Goal: Task Accomplishment & Management: Use online tool/utility

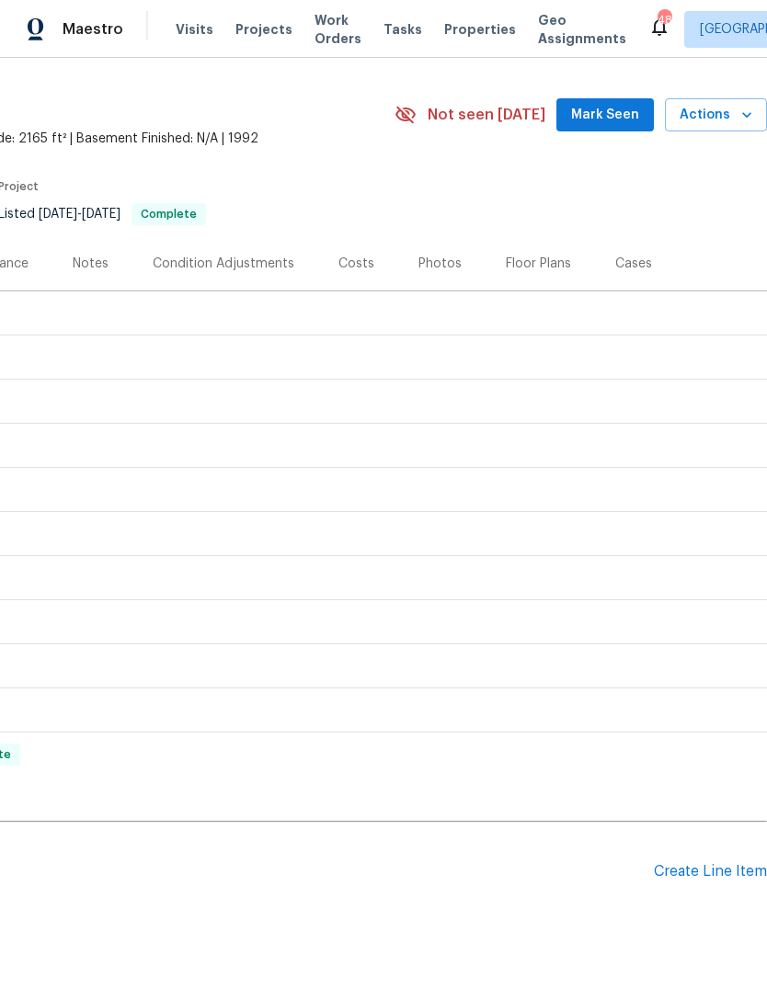
scroll to position [42, 272]
click at [686, 858] on div "Pending Line Items Create Line Item" at bounding box center [247, 871] width 1039 height 85
click at [679, 879] on div "Create Line Item" at bounding box center [710, 871] width 113 height 17
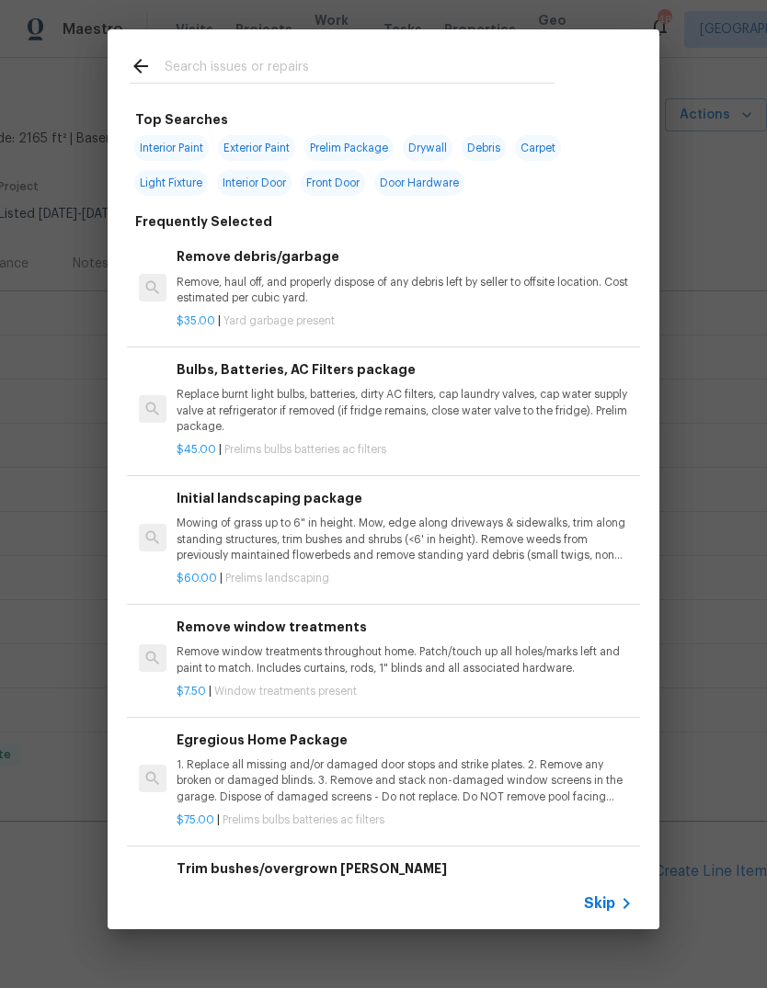
click at [277, 61] on input "text" at bounding box center [360, 69] width 390 height 28
type input "Init"
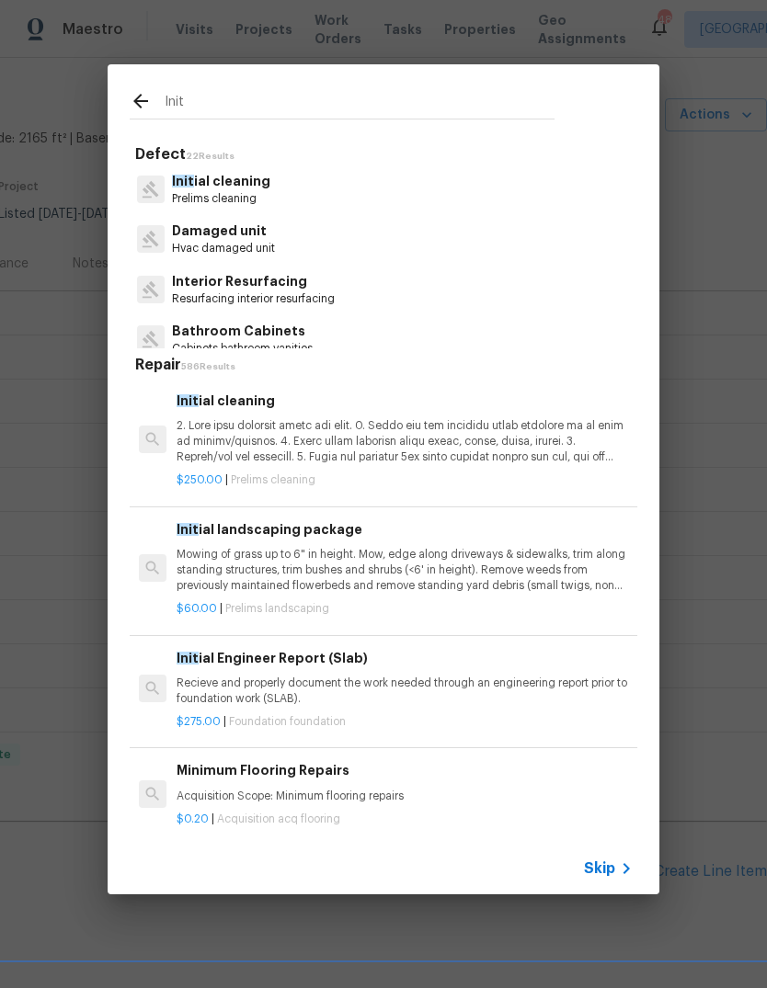
click at [252, 191] on p "Prelims cleaning" at bounding box center [221, 199] width 98 height 16
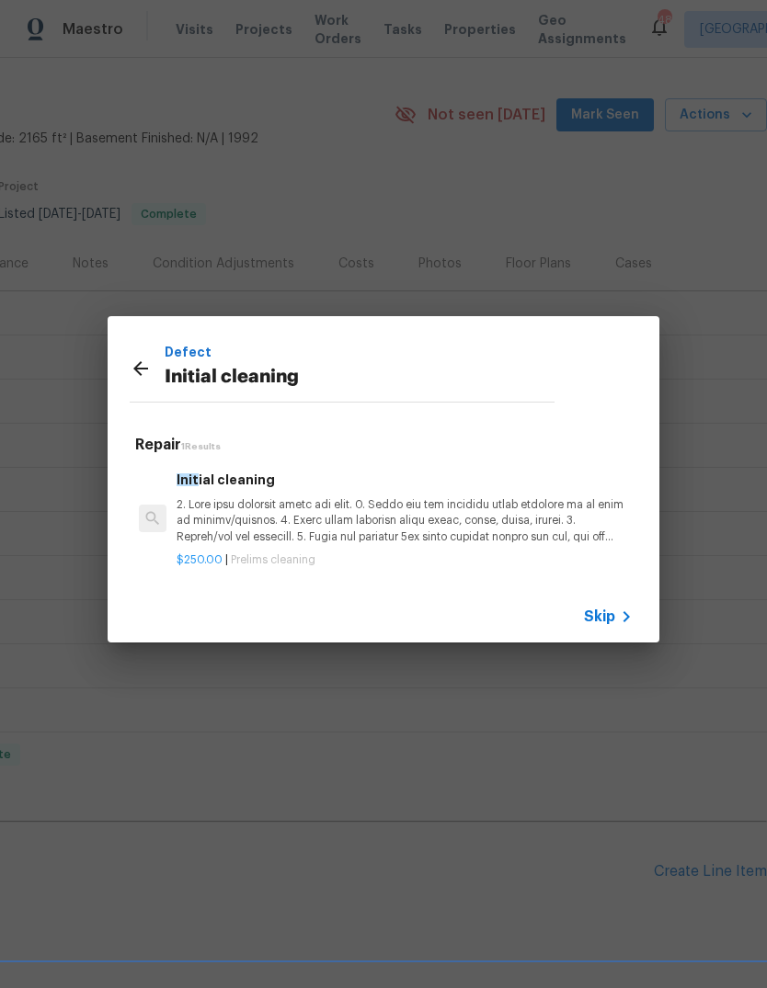
click at [420, 529] on p at bounding box center [404, 520] width 456 height 47
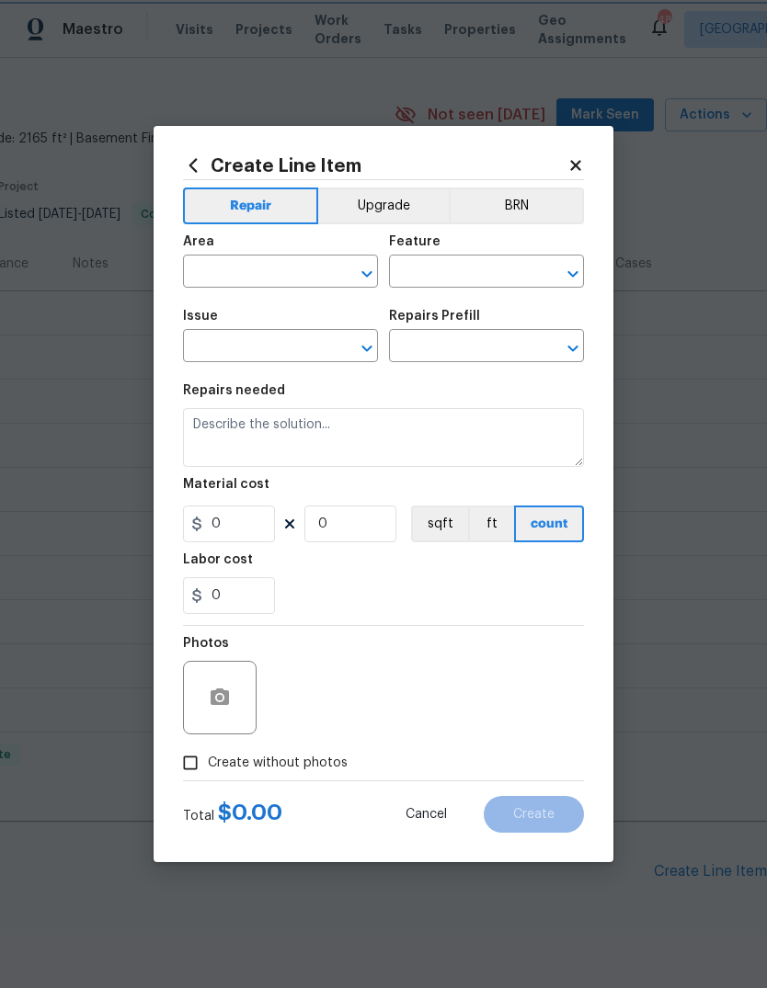
type input "Home Readiness Packages"
type input "Initial cleaning"
type textarea "1. Wipe down exterior doors and trim. 2. Clean out all exterior light fixtures …"
type input "1"
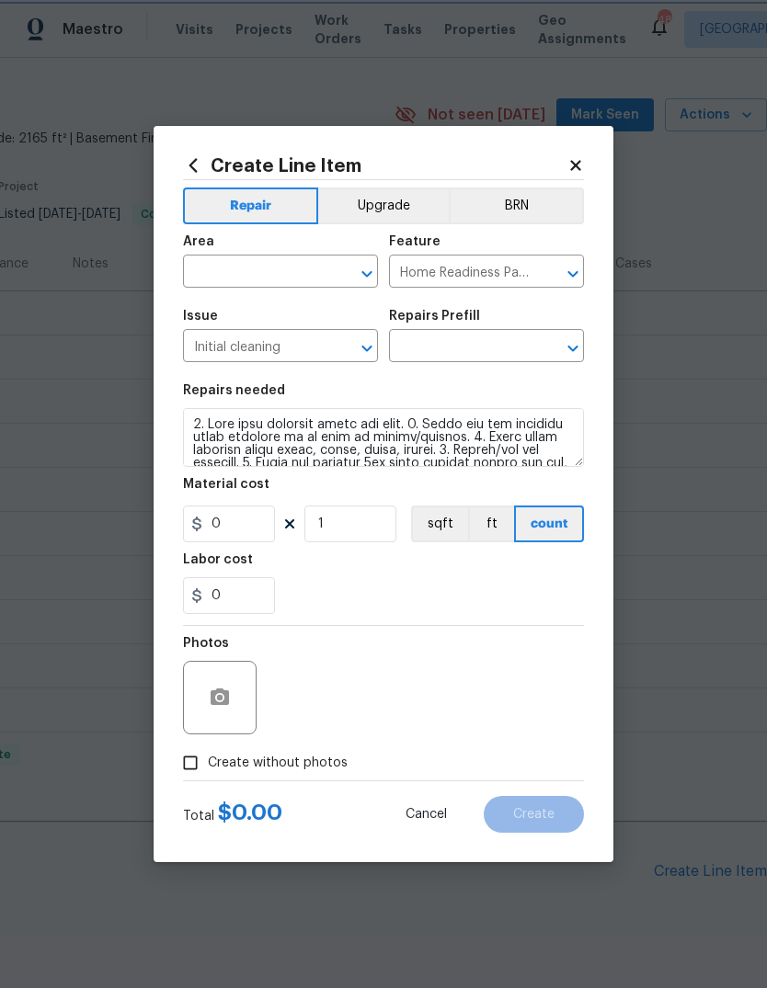
type input "Initial cleaning $250.00"
type input "250"
click at [293, 273] on input "text" at bounding box center [254, 273] width 143 height 28
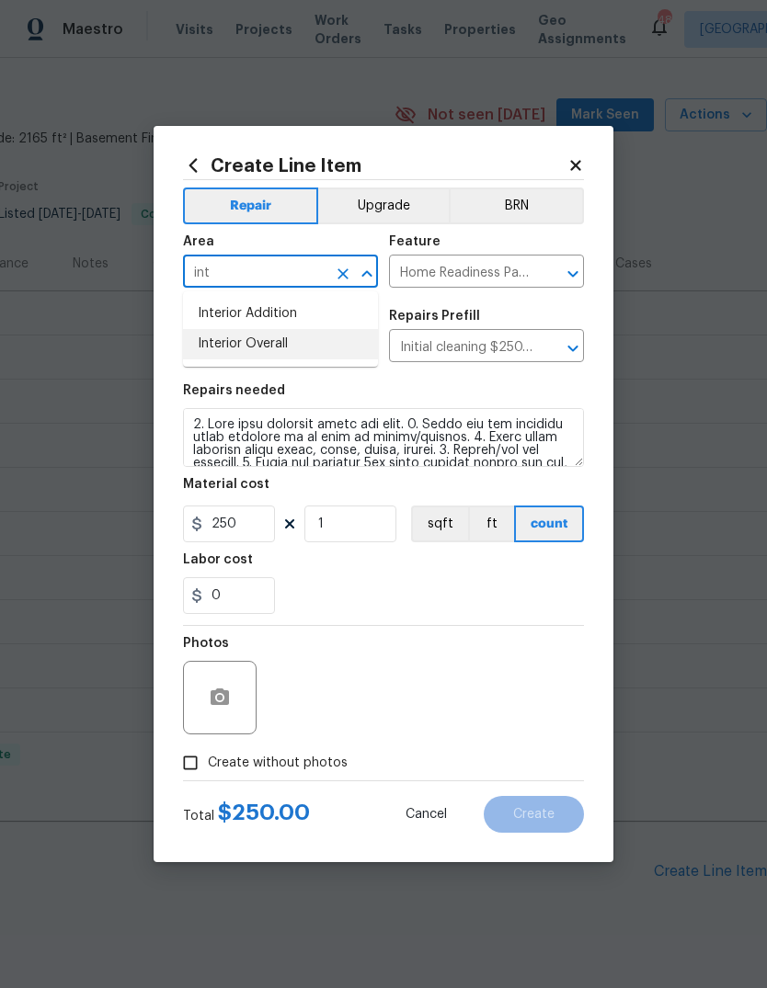
click at [303, 341] on li "Interior Overall" at bounding box center [280, 344] width 195 height 30
type input "Interior Overall"
click at [522, 584] on div "0" at bounding box center [383, 595] width 401 height 37
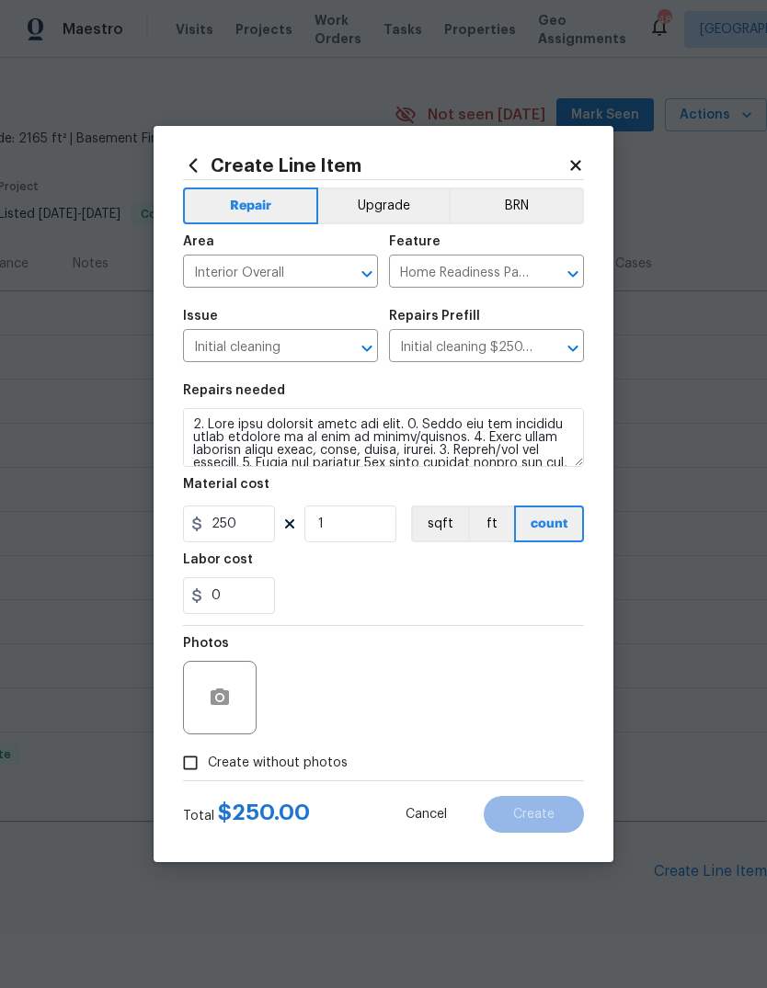
click at [300, 758] on span "Create without photos" at bounding box center [278, 763] width 140 height 19
click at [208, 758] on input "Create without photos" at bounding box center [190, 763] width 35 height 35
checkbox input "true"
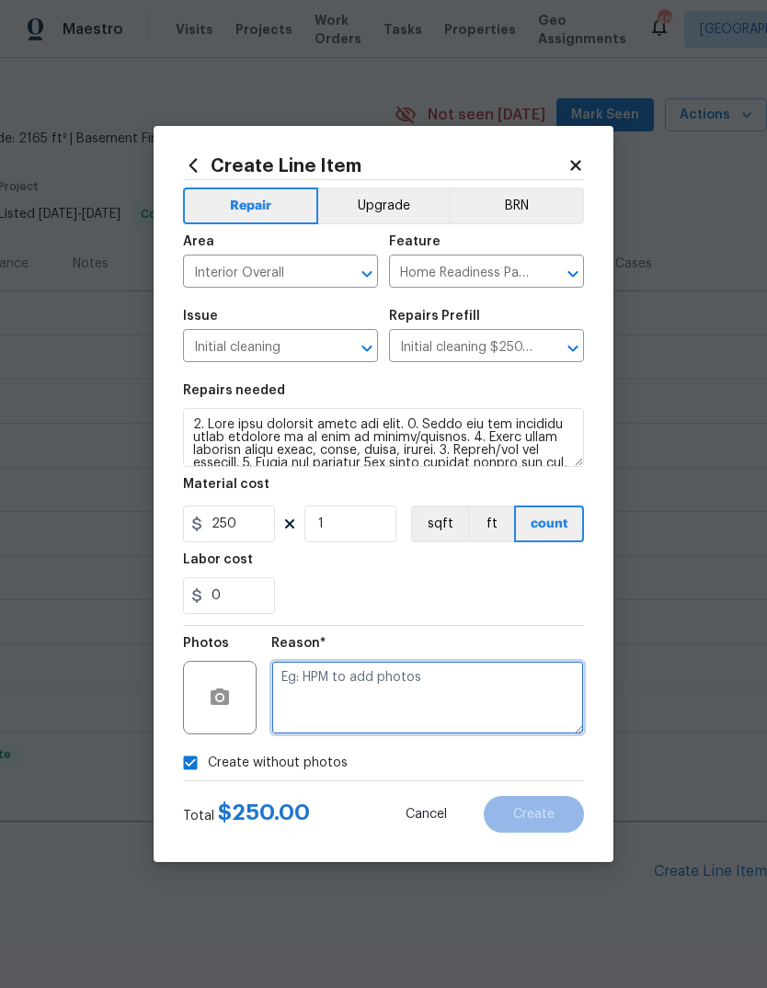
click at [400, 703] on textarea at bounding box center [427, 698] width 313 height 74
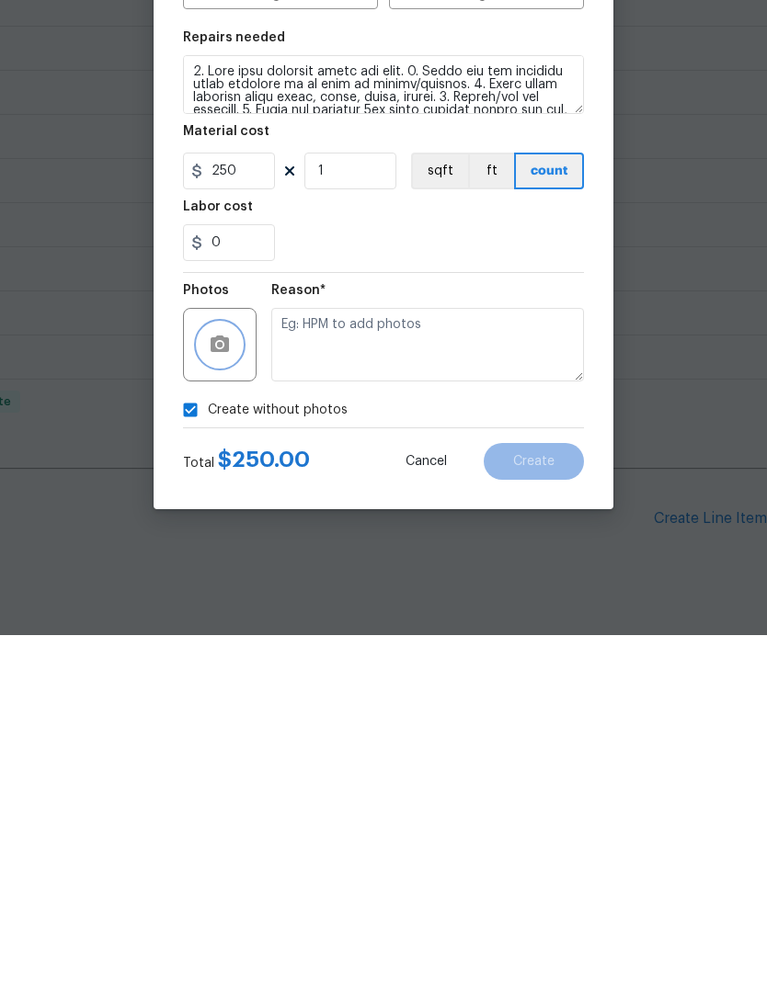
click at [221, 689] on icon "button" at bounding box center [220, 697] width 18 height 17
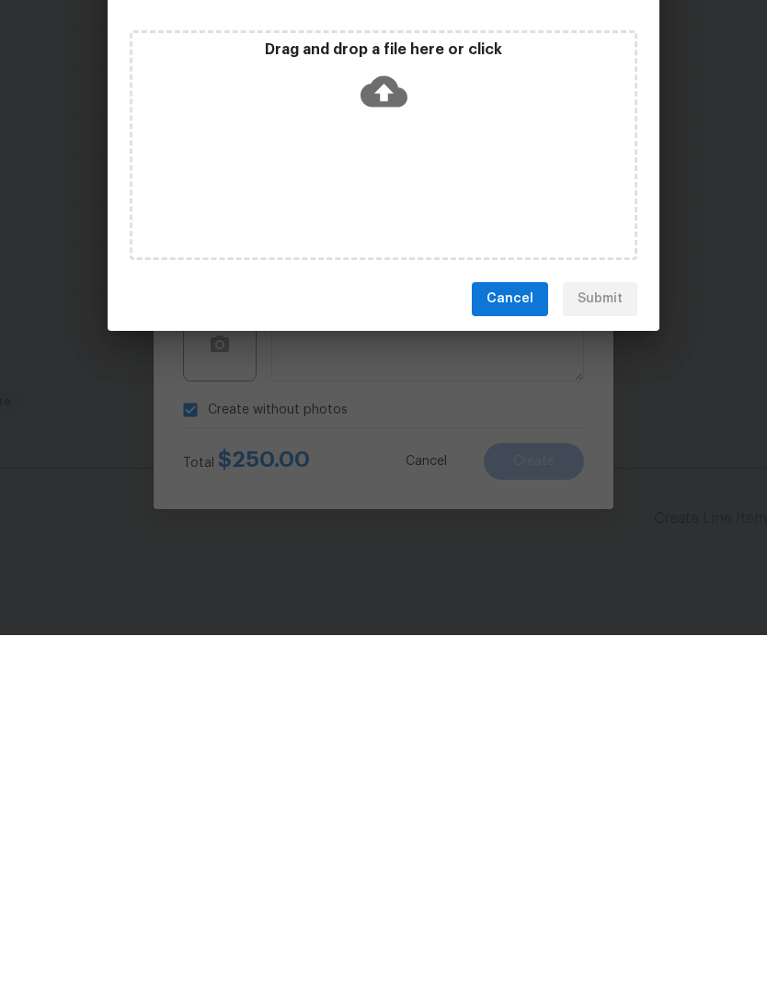
scroll to position [69, 0]
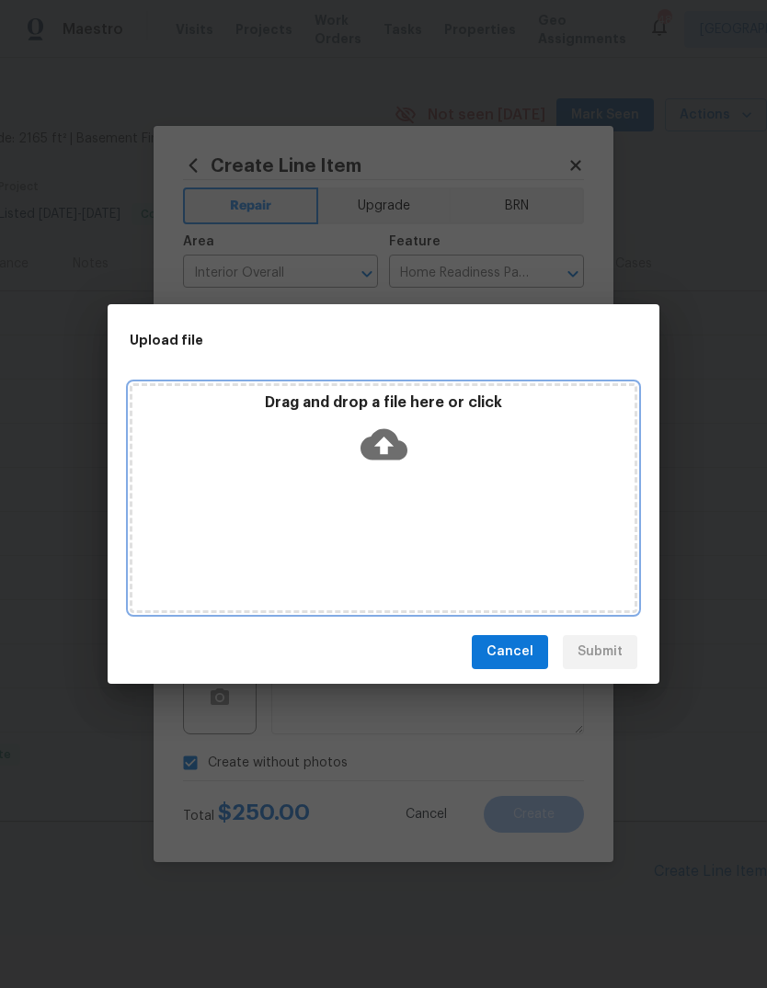
click at [399, 459] on icon at bounding box center [383, 443] width 47 height 31
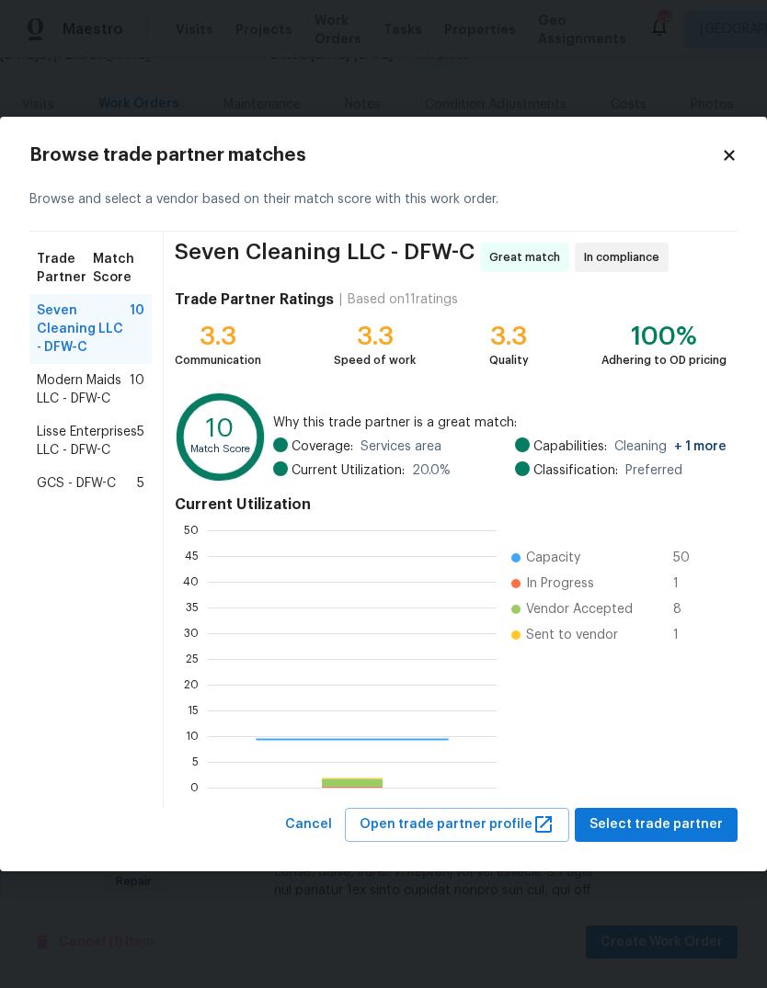
scroll to position [257, 289]
click at [68, 395] on span "Modern Maids LLC - DFW-C" at bounding box center [83, 389] width 93 height 37
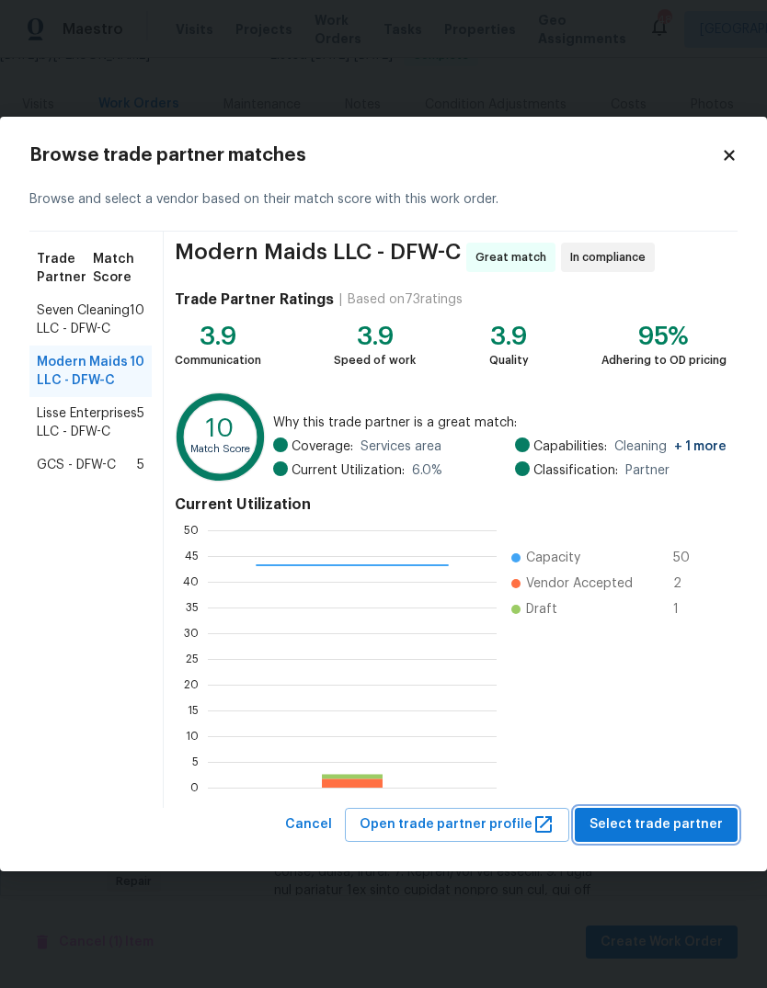
click at [663, 825] on span "Select trade partner" at bounding box center [655, 825] width 133 height 23
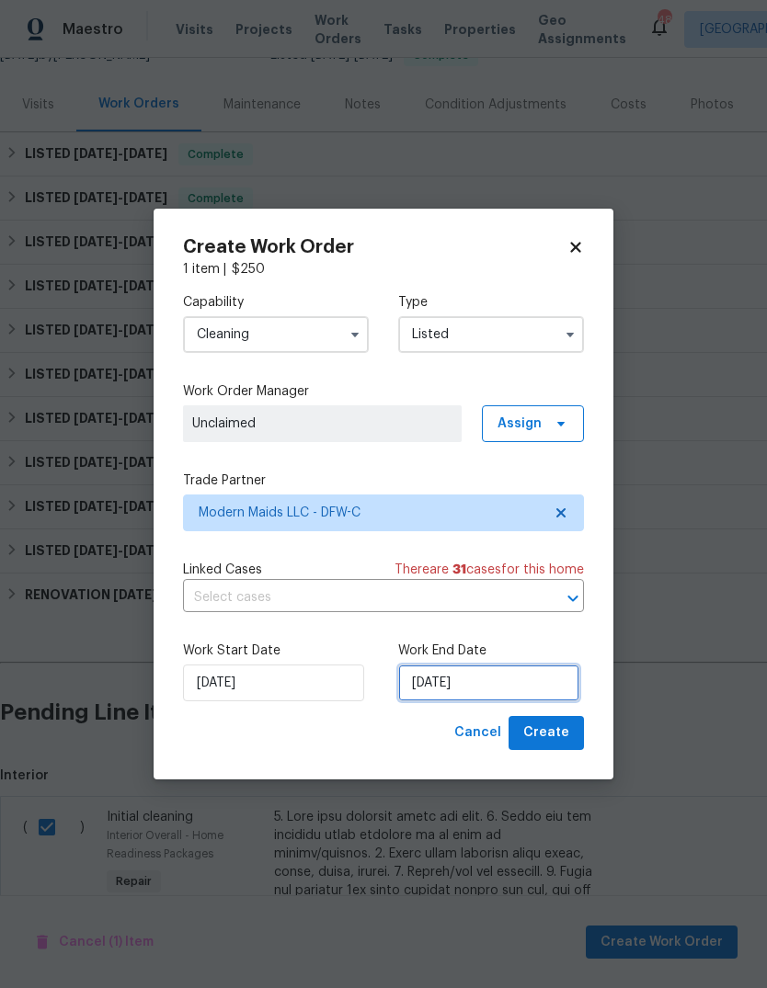
click at [541, 701] on input "[DATE]" at bounding box center [488, 683] width 181 height 37
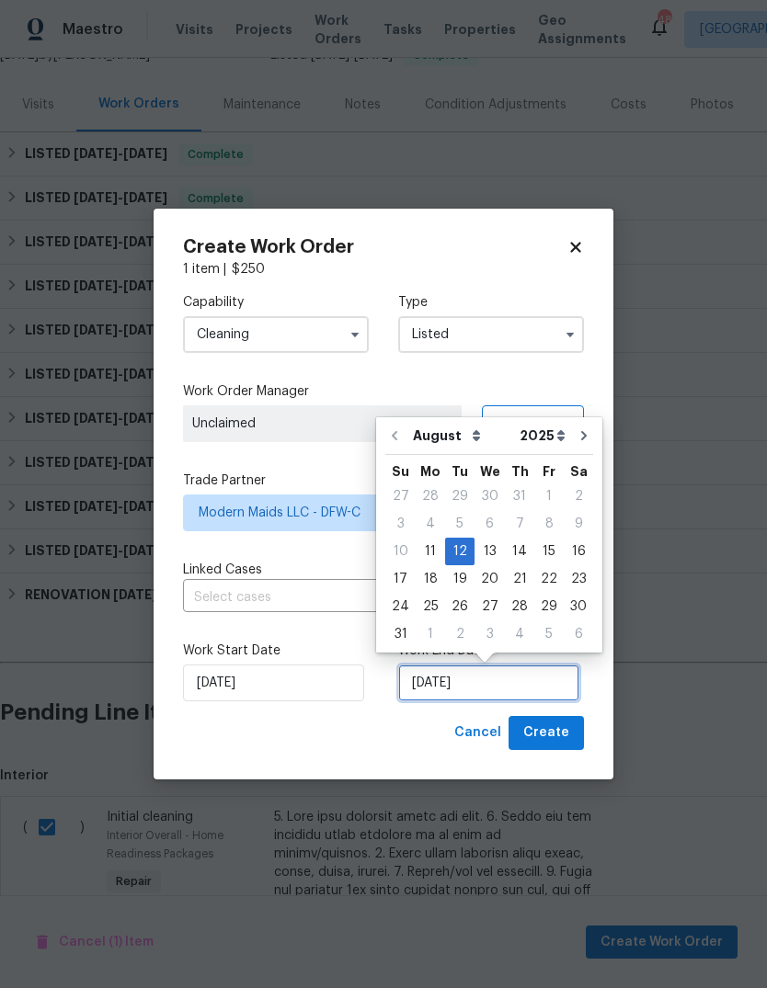
scroll to position [14, 0]
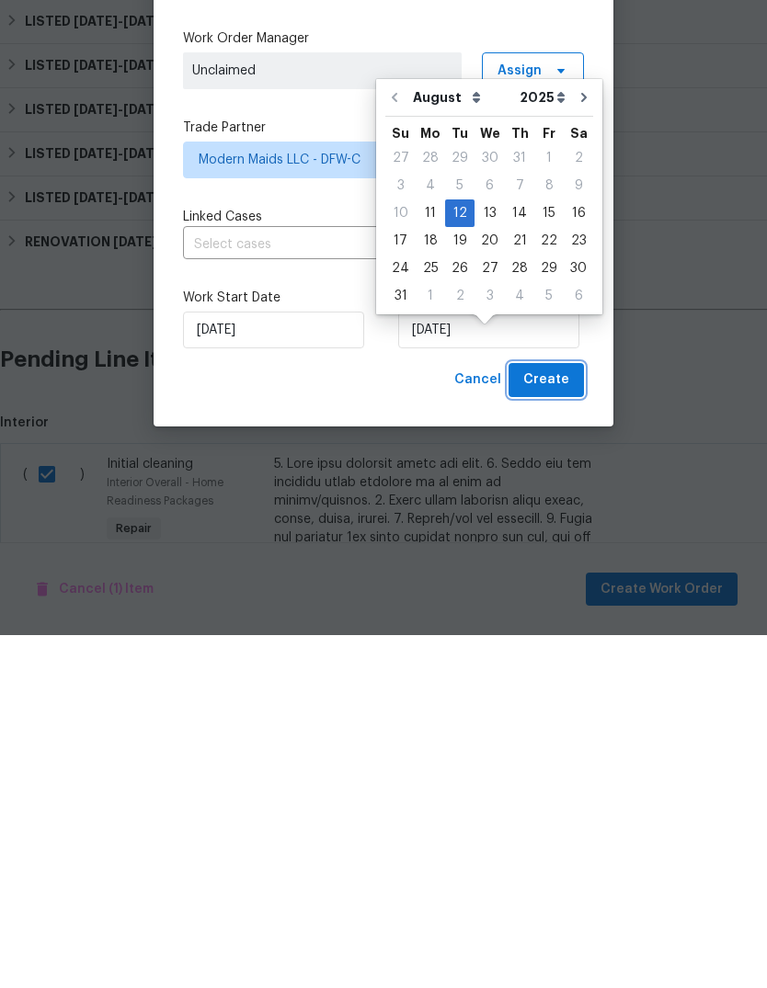
click at [560, 722] on span "Create" at bounding box center [546, 733] width 46 height 23
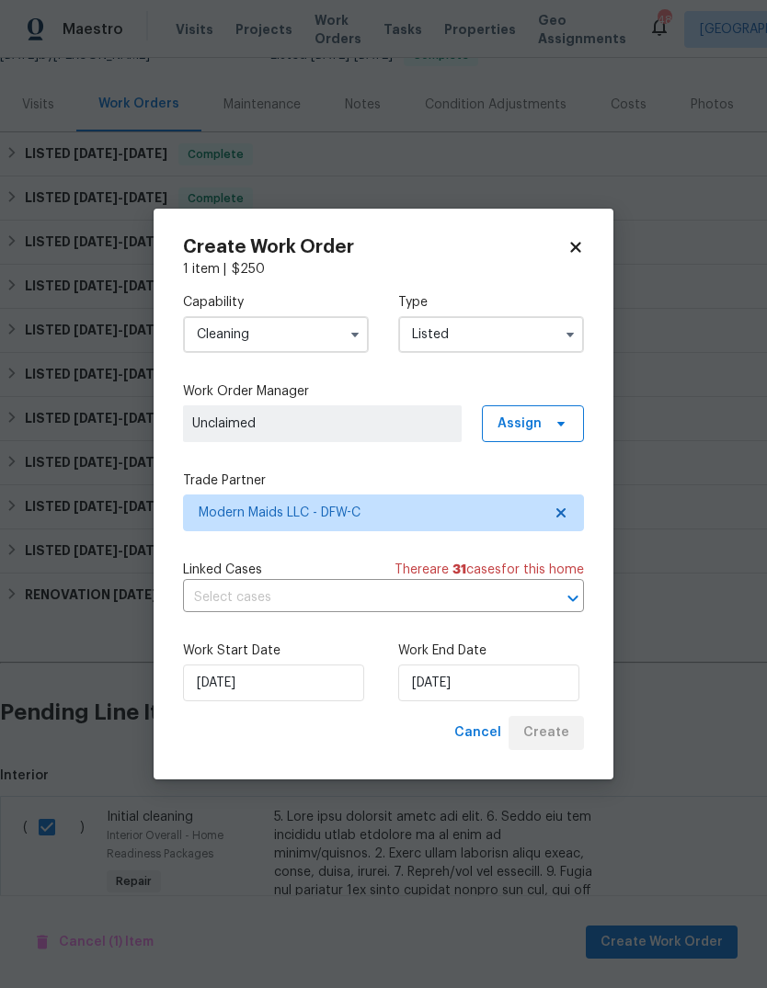
checkbox input "false"
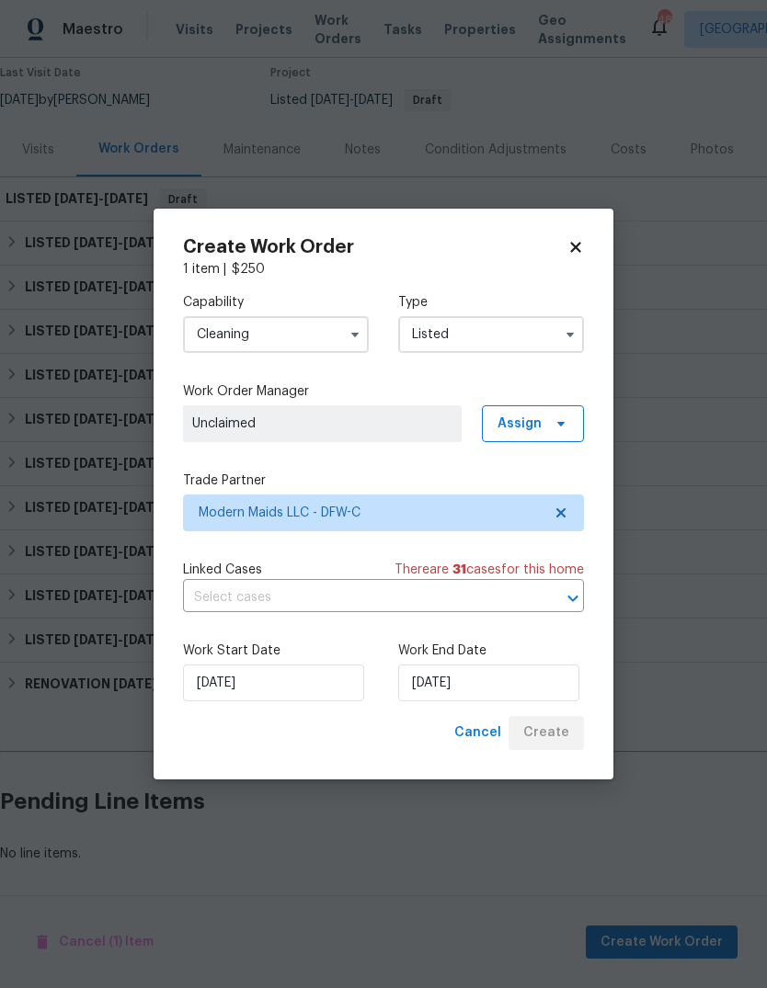
scroll to position [86, 0]
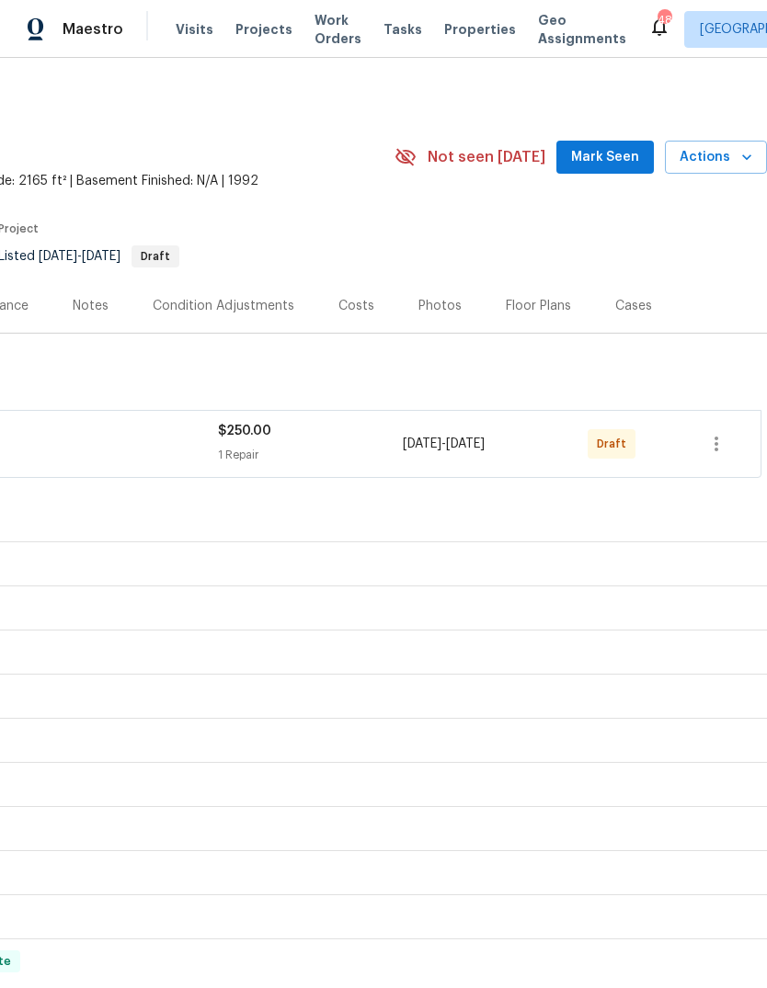
scroll to position [-2, 283]
click at [713, 449] on icon "button" at bounding box center [716, 444] width 22 height 22
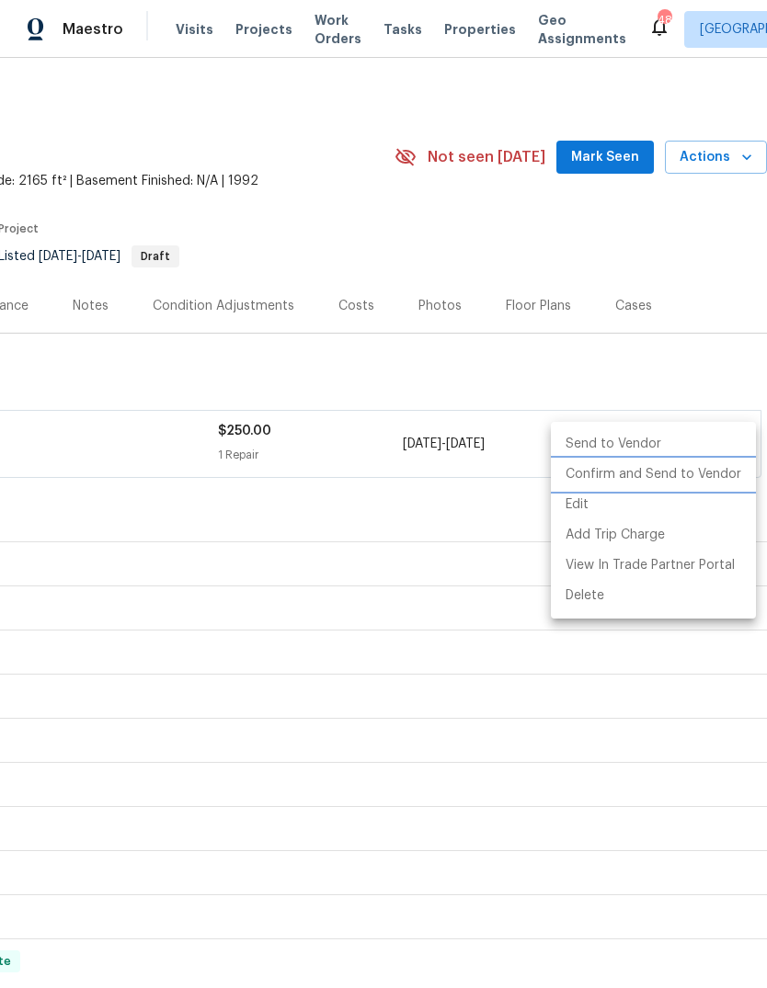
click at [684, 474] on li "Confirm and Send to Vendor" at bounding box center [653, 475] width 205 height 30
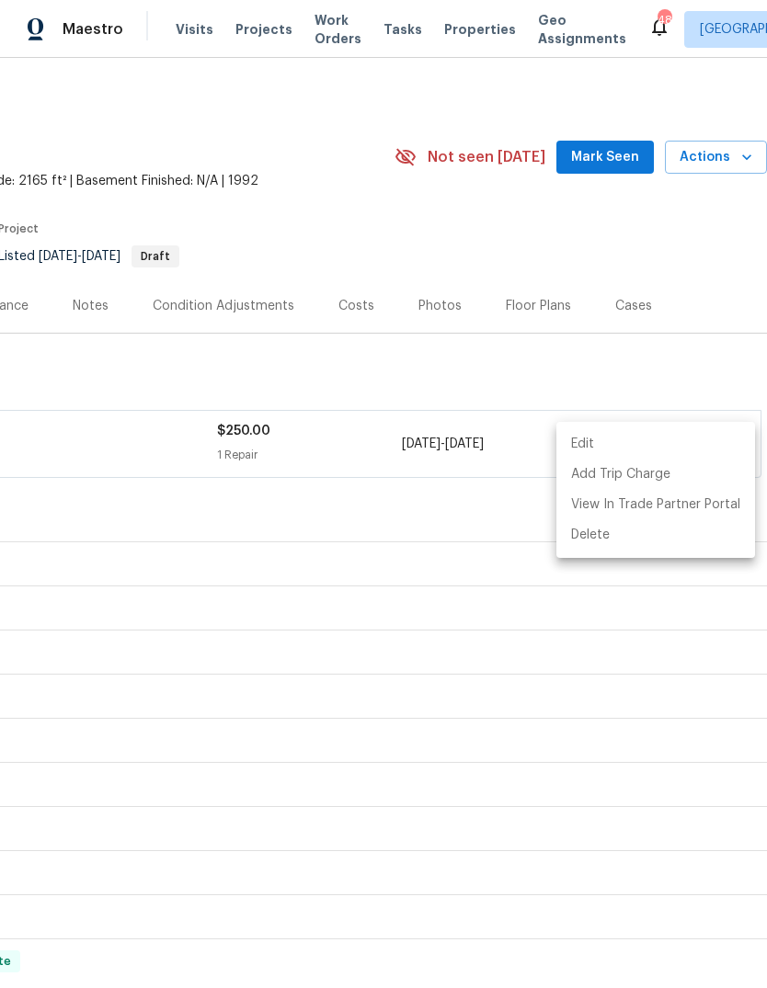
click at [171, 461] on div at bounding box center [383, 494] width 767 height 988
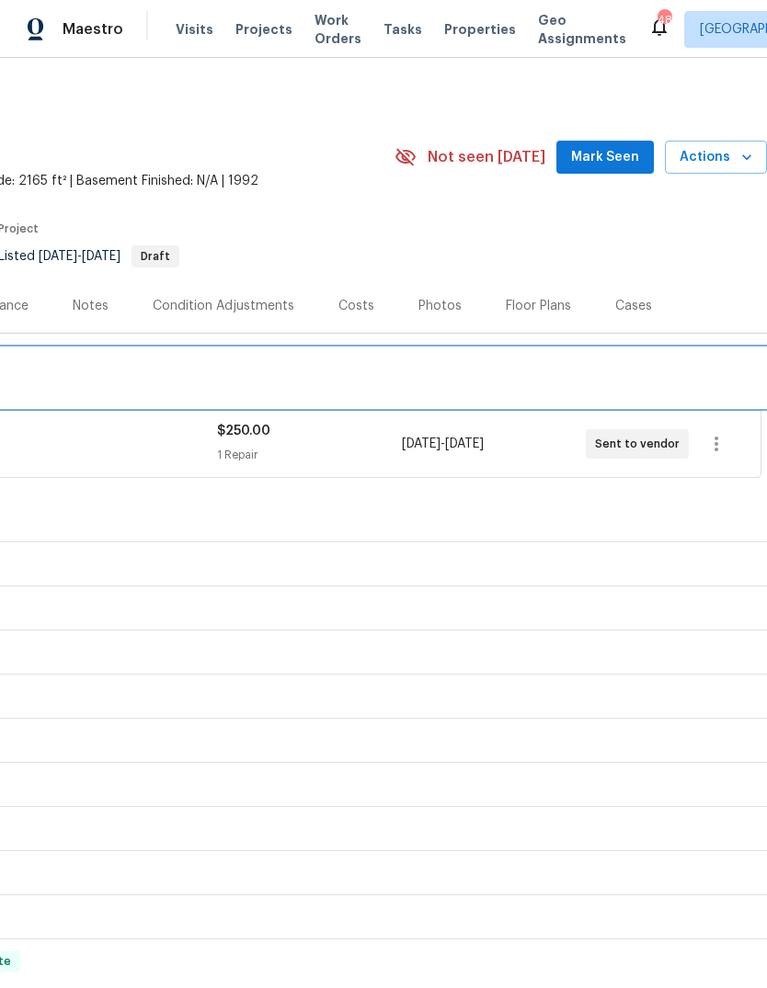
click at [233, 372] on div "LISTED 8/11/25 - 8/12/25 Draft" at bounding box center [247, 378] width 1028 height 22
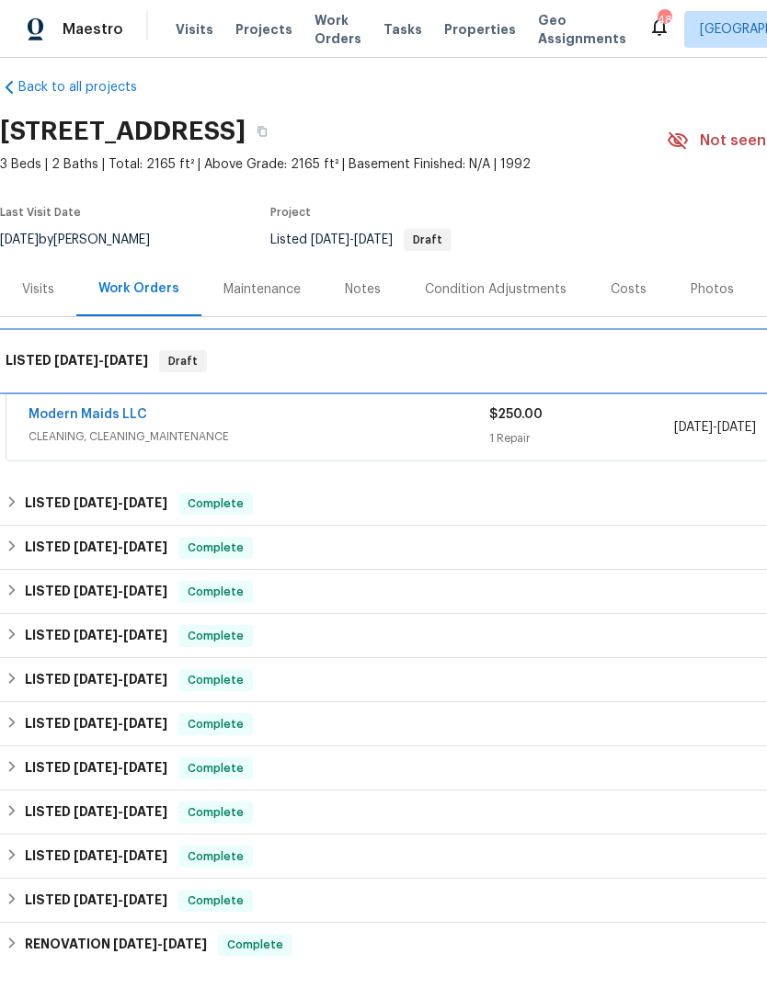
scroll to position [17, 0]
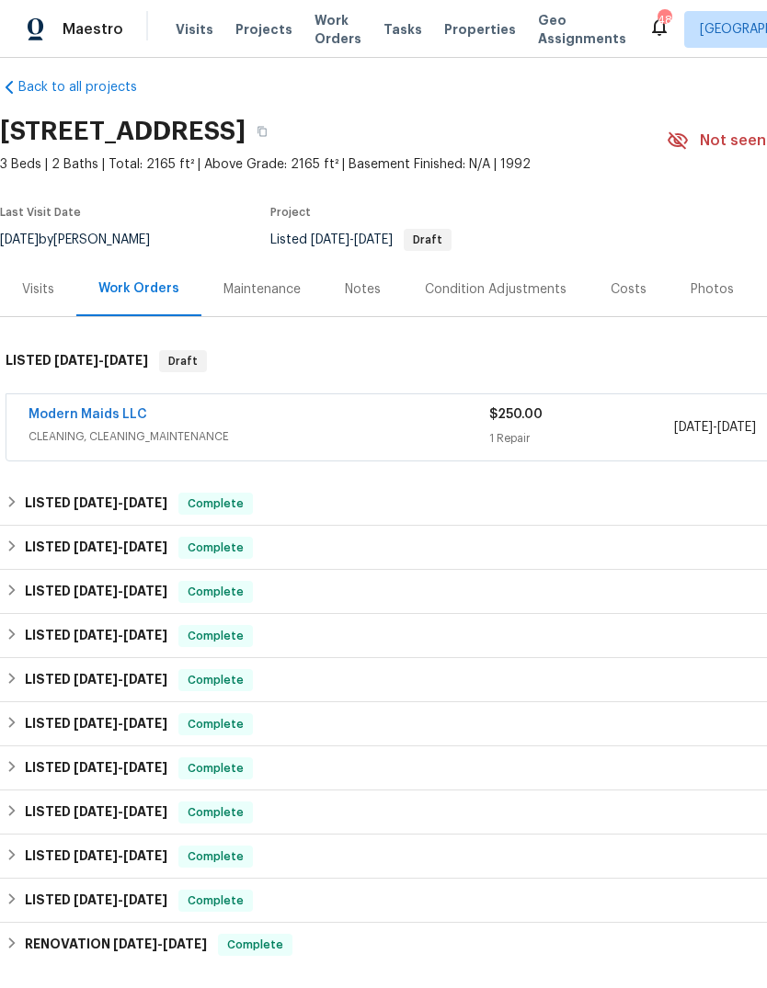
click at [125, 415] on link "Modern Maids LLC" at bounding box center [87, 414] width 119 height 13
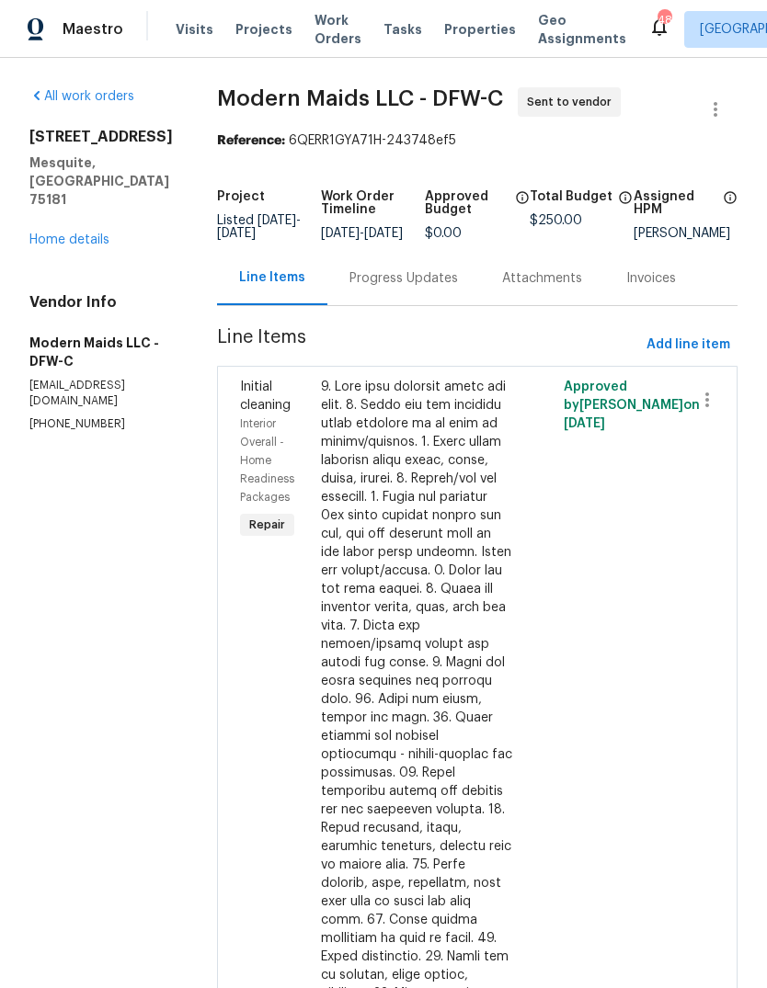
click at [406, 288] on div "Progress Updates" at bounding box center [403, 278] width 108 height 18
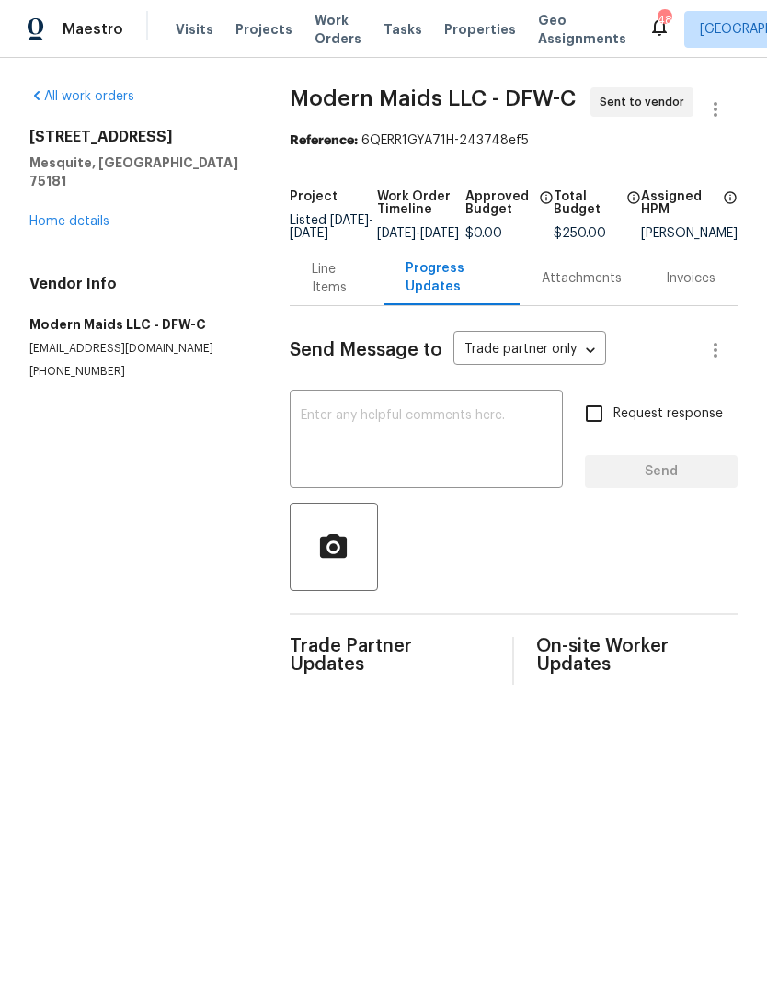
click at [403, 441] on textarea at bounding box center [426, 441] width 251 height 64
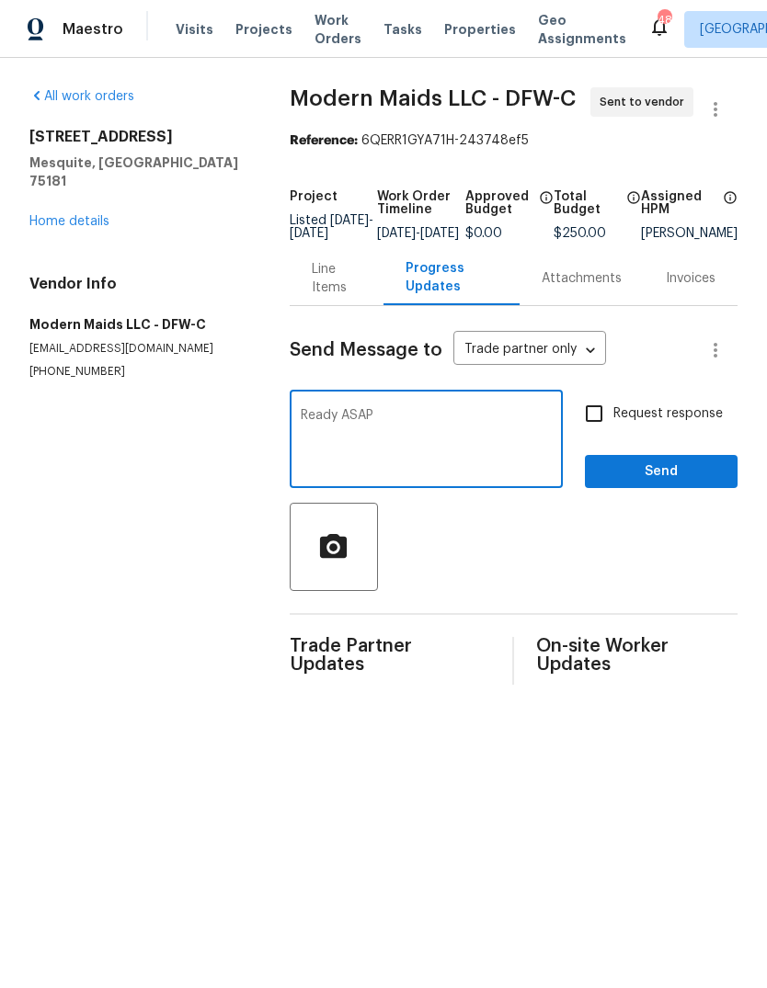
type textarea "Ready ASAP"
click at [658, 484] on span "Send" at bounding box center [660, 472] width 123 height 23
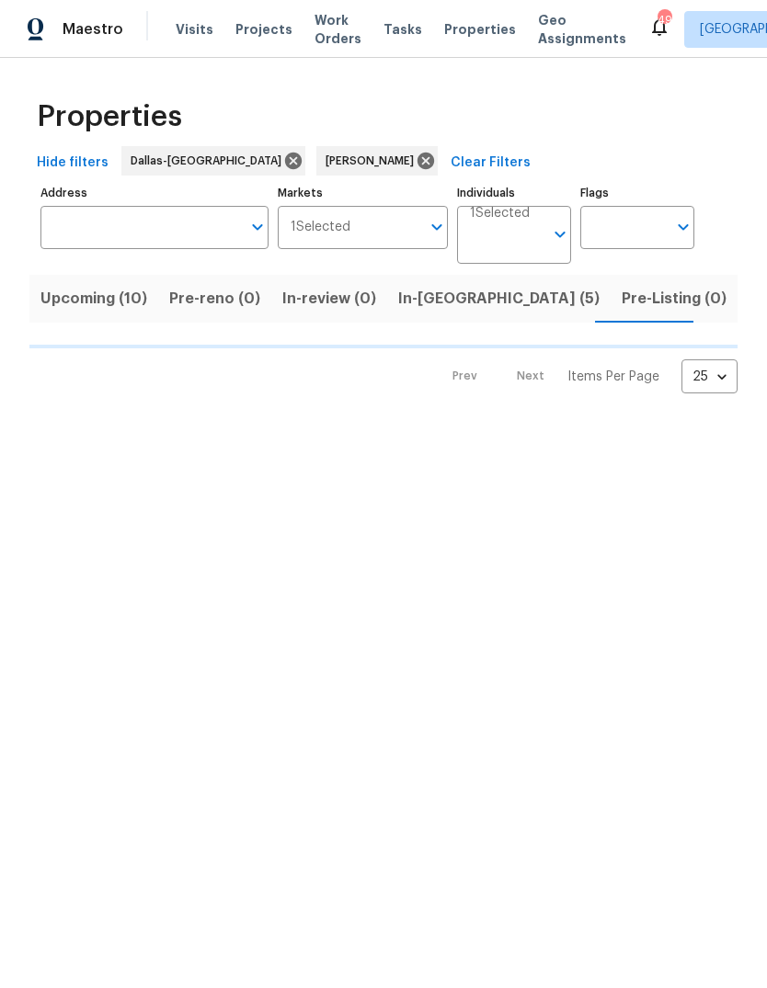
click at [122, 300] on span "Upcoming (10)" at bounding box center [93, 299] width 107 height 26
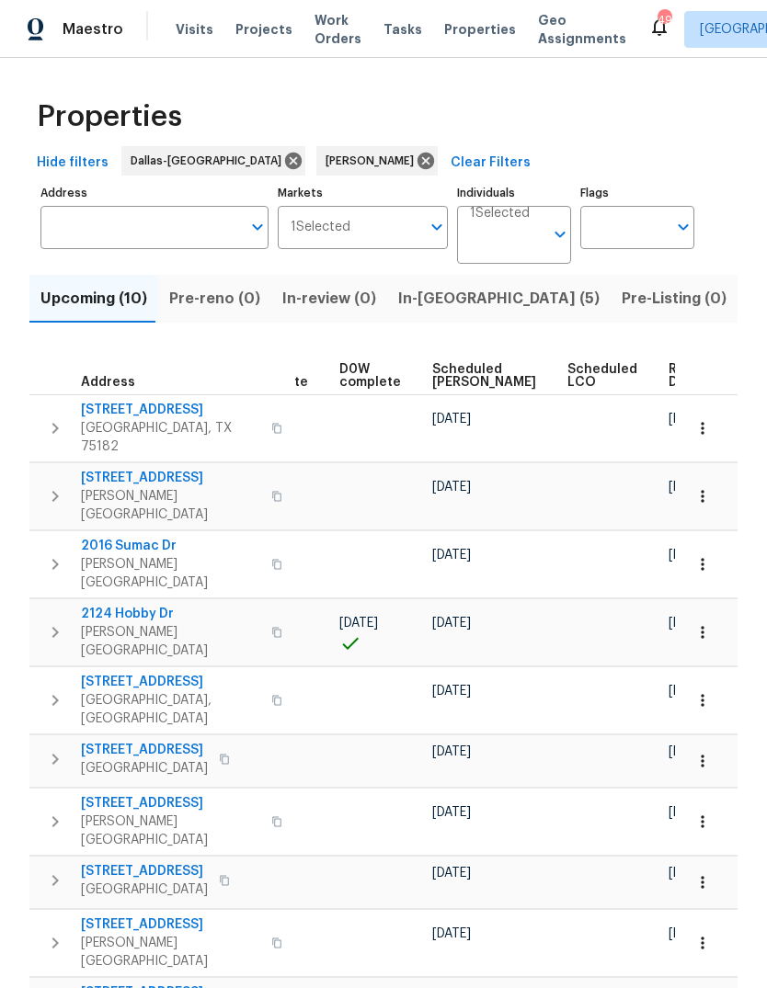
scroll to position [0, 462]
click at [710, 752] on icon "button" at bounding box center [702, 761] width 18 height 18
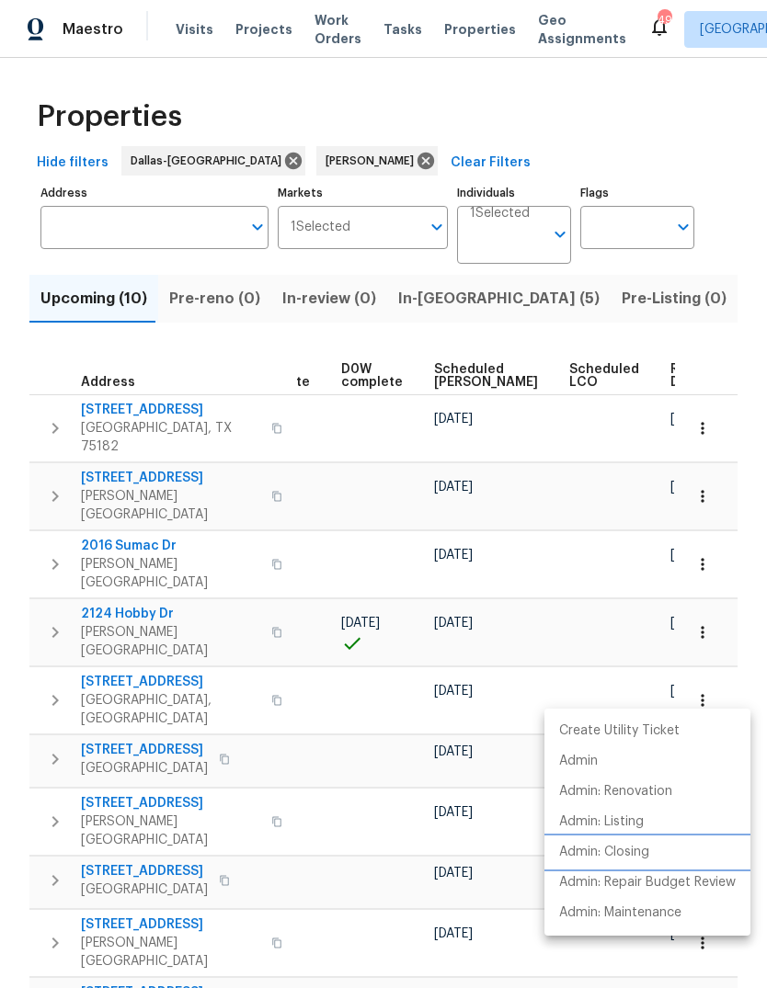
click at [654, 845] on li "Admin: Closing" at bounding box center [647, 852] width 206 height 30
